Goal: Obtain resource: Obtain resource

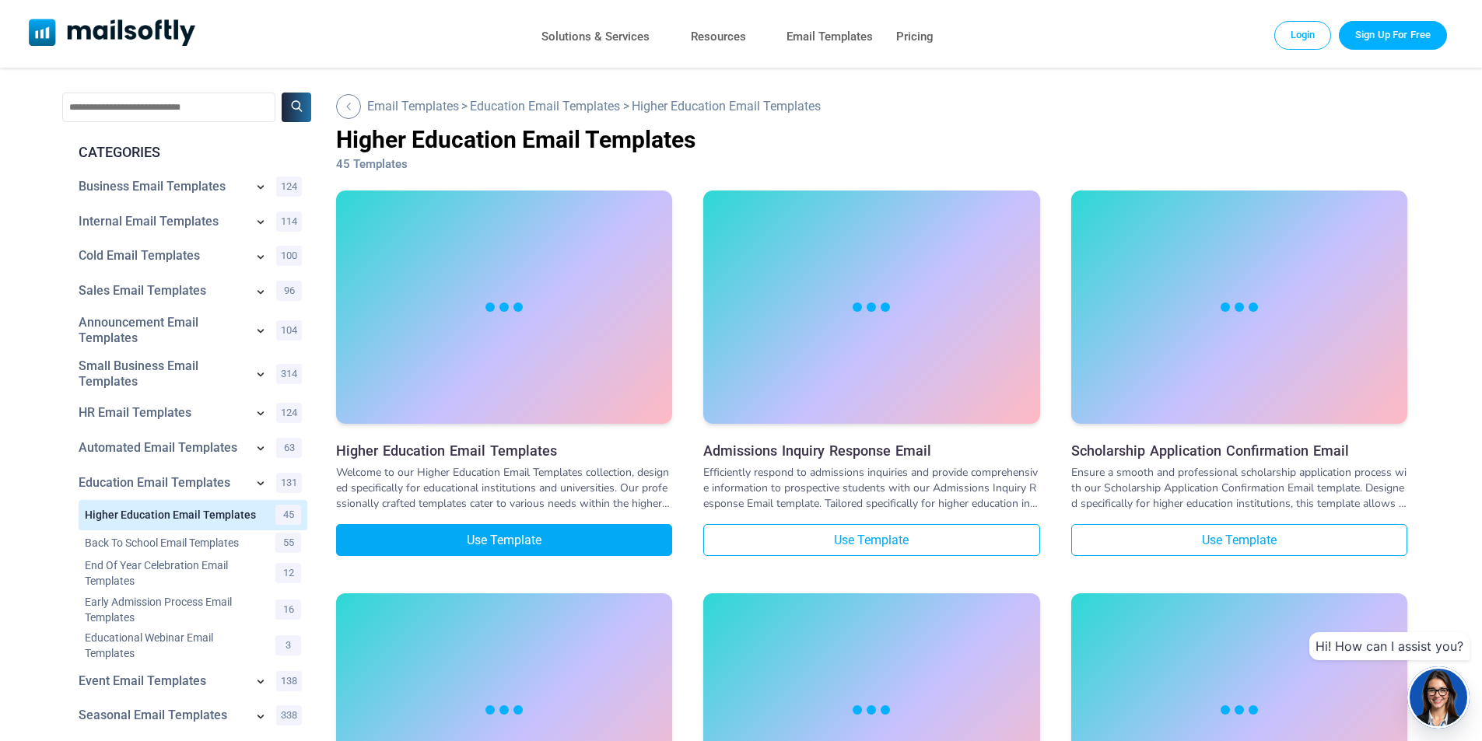
click at [523, 540] on link "Use Template" at bounding box center [504, 540] width 336 height 32
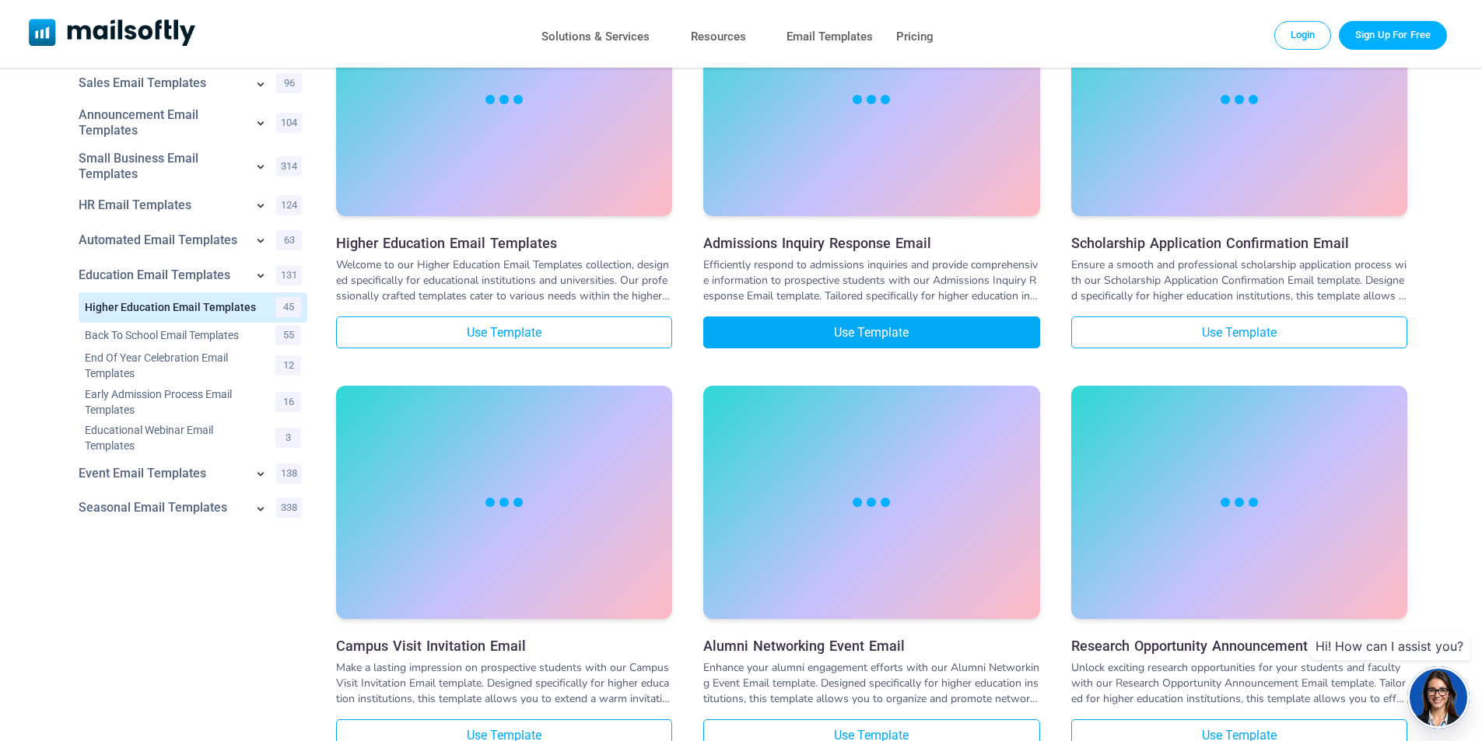
click at [931, 337] on link "Use Template" at bounding box center [871, 333] width 336 height 32
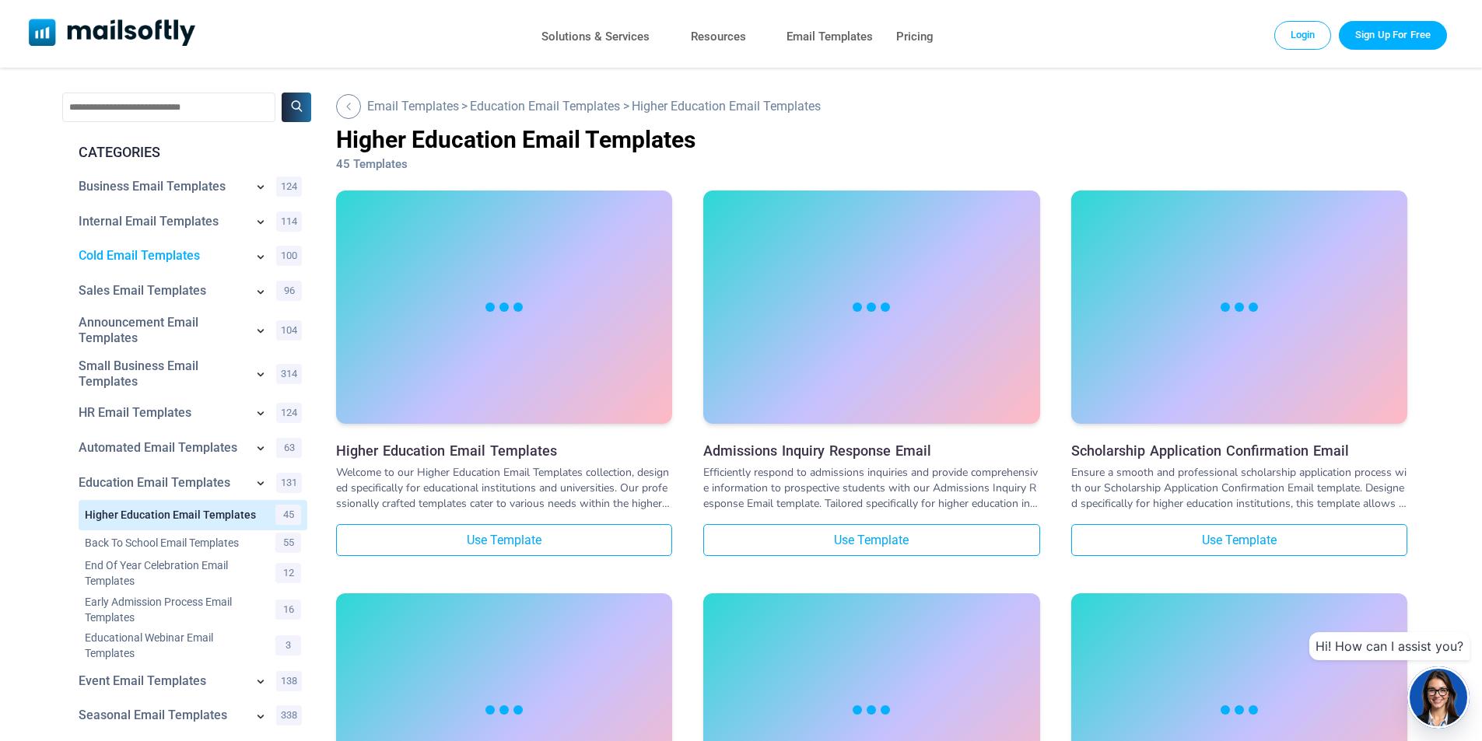
click at [177, 254] on link "Cold Email Templates" at bounding box center [162, 256] width 166 height 16
